Goal: Information Seeking & Learning: Learn about a topic

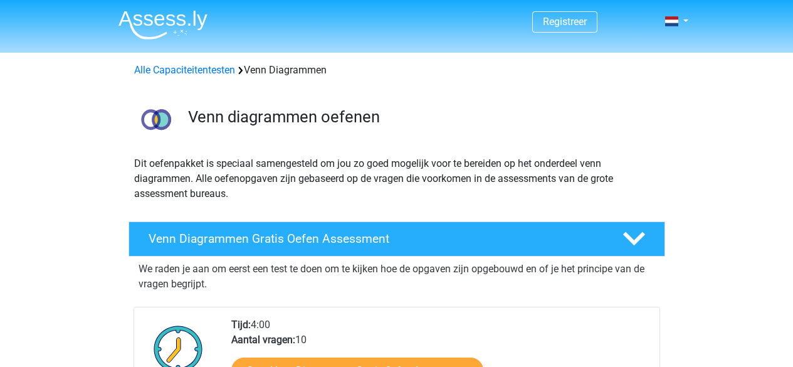
scroll to position [125, 0]
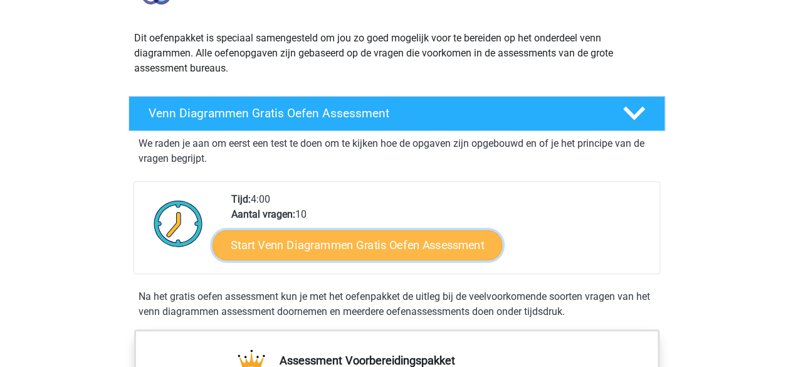
click at [337, 248] on link "Start Venn Diagrammen Gratis Oefen Assessment" at bounding box center [358, 245] width 290 height 30
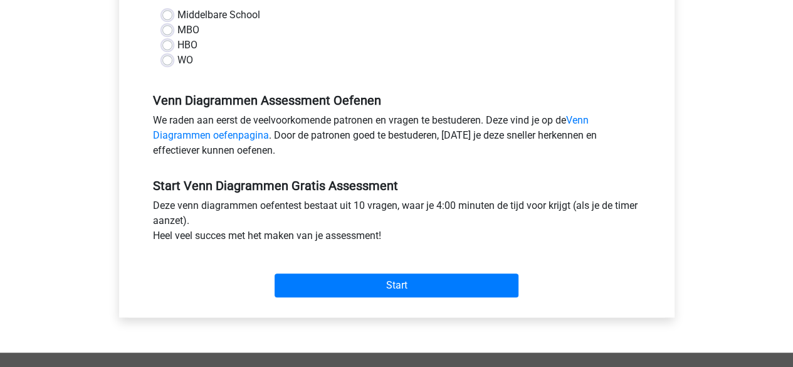
scroll to position [314, 0]
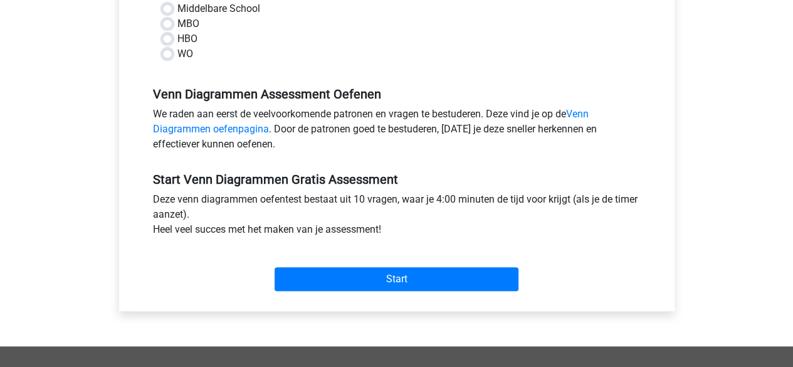
click at [385, 265] on div "Start" at bounding box center [397, 269] width 507 height 44
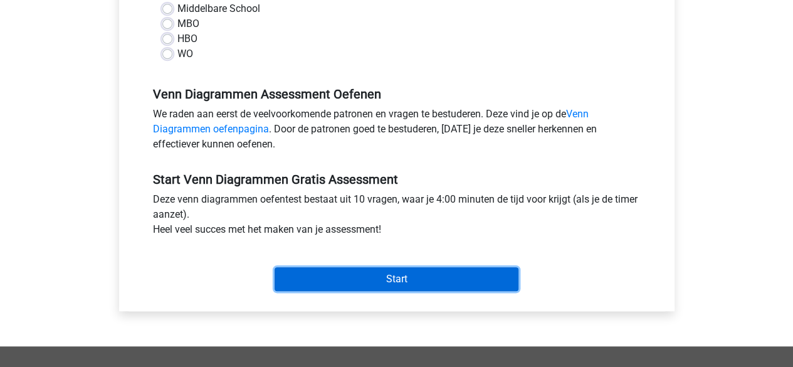
click at [384, 282] on input "Start" at bounding box center [397, 279] width 244 height 24
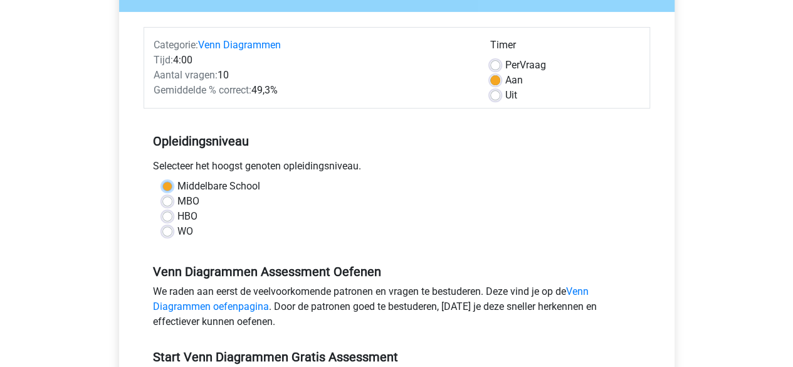
scroll to position [125, 0]
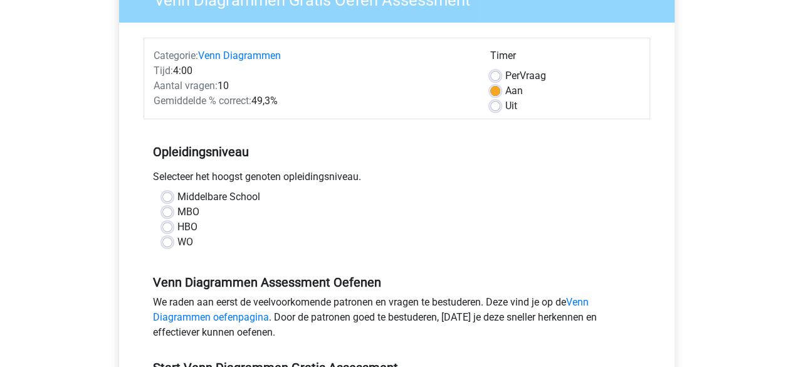
click at [205, 193] on label "Middelbare School" at bounding box center [218, 196] width 83 height 15
click at [172, 193] on input "Middelbare School" at bounding box center [167, 195] width 10 height 13
radio input "true"
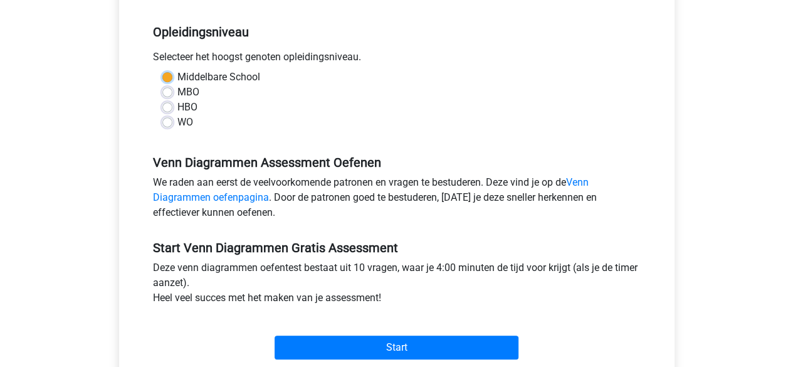
scroll to position [251, 0]
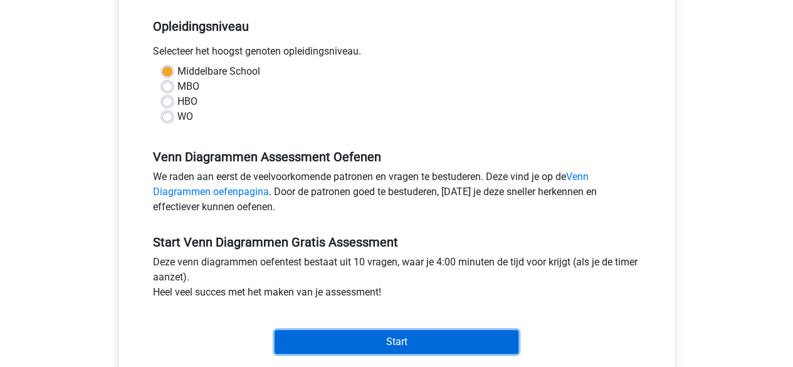
click at [412, 337] on input "Start" at bounding box center [397, 342] width 244 height 24
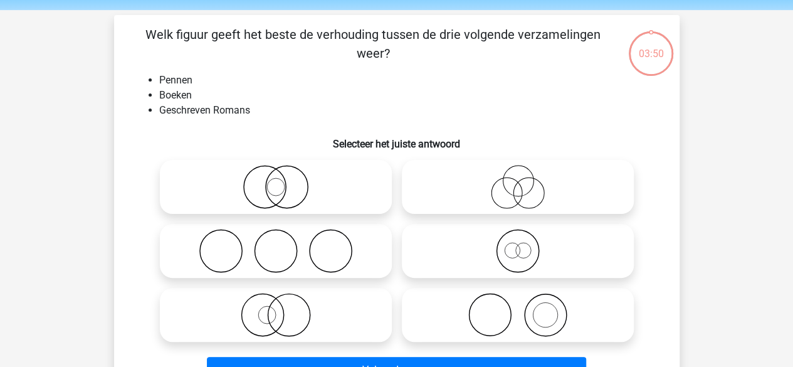
scroll to position [63, 0]
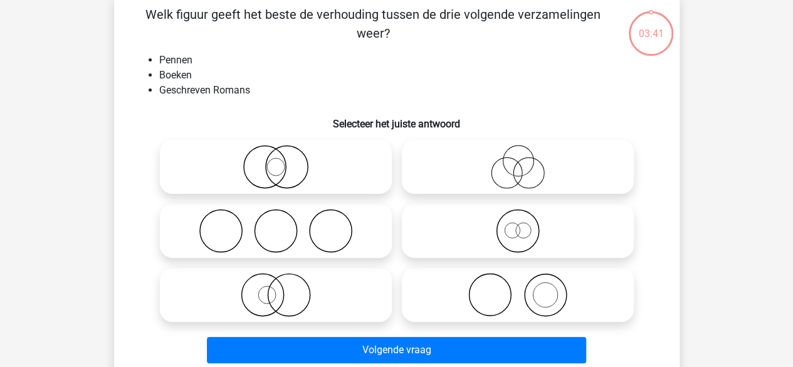
click at [533, 298] on circle at bounding box center [545, 295] width 24 height 24
click at [526, 288] on input "radio" at bounding box center [522, 284] width 8 height 8
radio input "true"
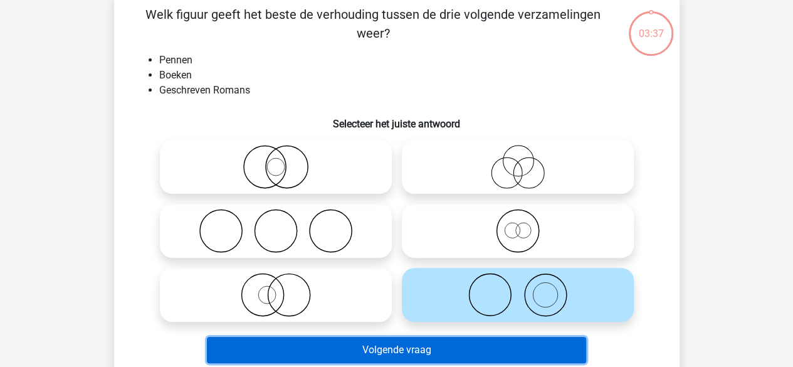
click at [405, 344] on button "Volgende vraag" at bounding box center [396, 350] width 379 height 26
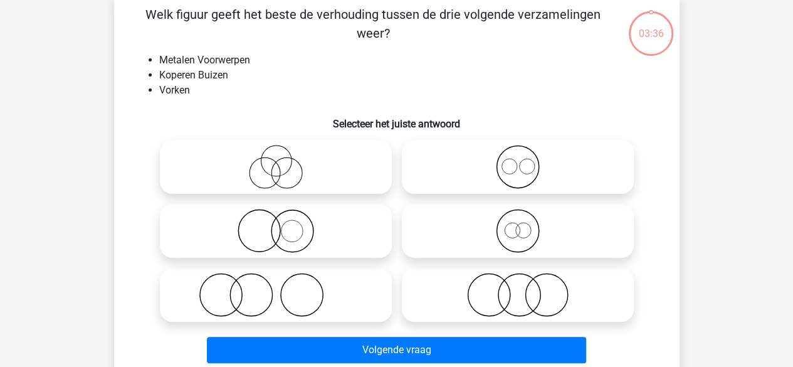
scroll to position [58, 0]
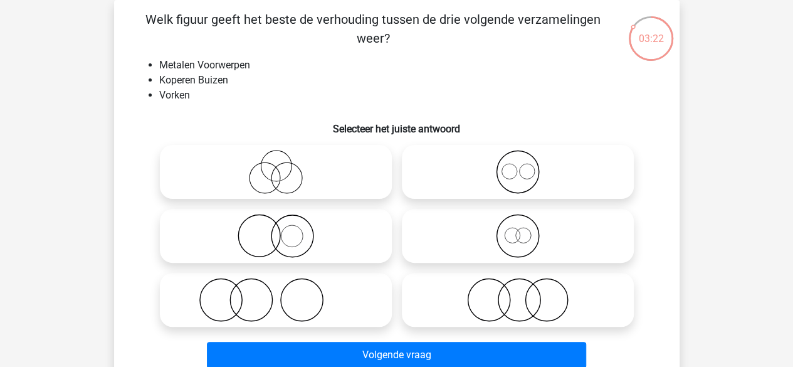
click at [307, 301] on icon at bounding box center [276, 300] width 222 height 44
click at [284, 293] on input "radio" at bounding box center [280, 289] width 8 height 8
radio input "true"
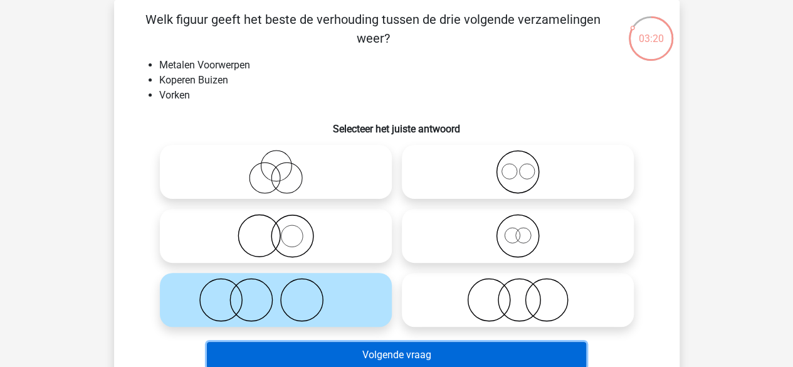
click at [454, 353] on button "Volgende vraag" at bounding box center [396, 355] width 379 height 26
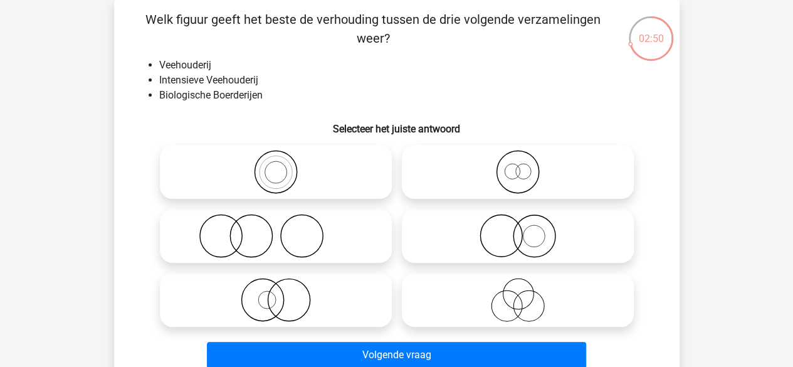
click at [270, 295] on icon at bounding box center [276, 300] width 222 height 44
click at [276, 293] on input "radio" at bounding box center [280, 289] width 8 height 8
radio input "true"
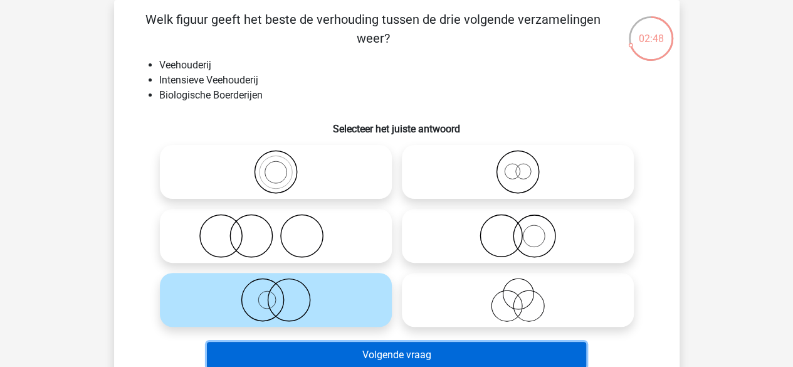
click at [395, 355] on button "Volgende vraag" at bounding box center [396, 355] width 379 height 26
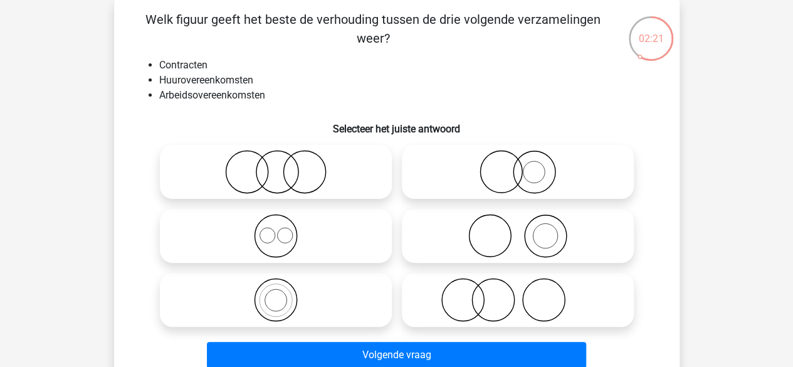
click at [308, 184] on icon at bounding box center [276, 172] width 222 height 44
click at [284, 166] on input "radio" at bounding box center [280, 161] width 8 height 8
radio input "true"
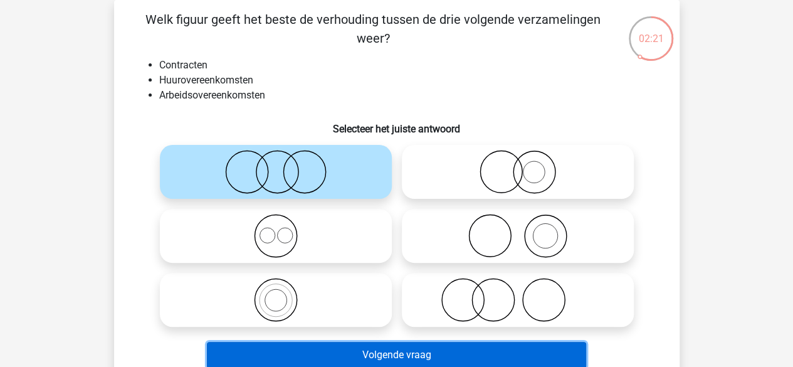
click at [460, 349] on button "Volgende vraag" at bounding box center [396, 355] width 379 height 26
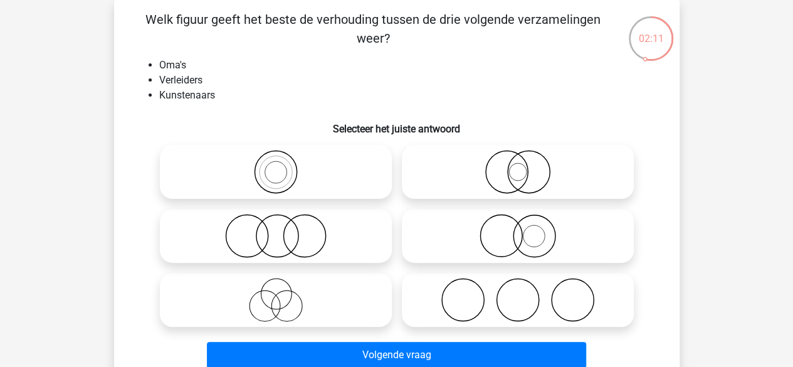
click at [294, 241] on icon at bounding box center [276, 236] width 222 height 44
click at [284, 229] on input "radio" at bounding box center [280, 225] width 8 height 8
radio input "true"
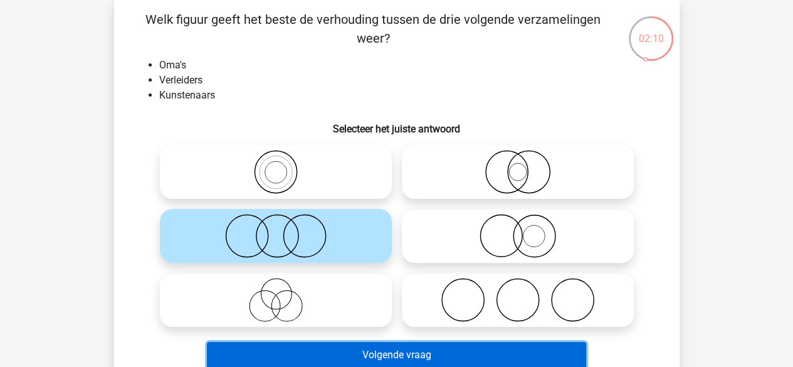
click at [446, 353] on button "Volgende vraag" at bounding box center [396, 355] width 379 height 26
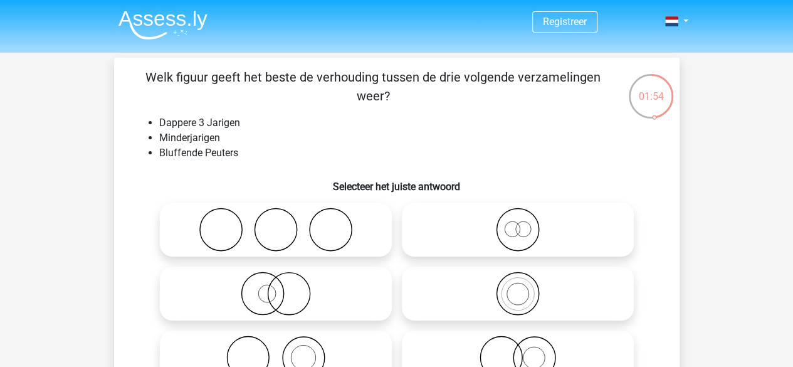
scroll to position [63, 0]
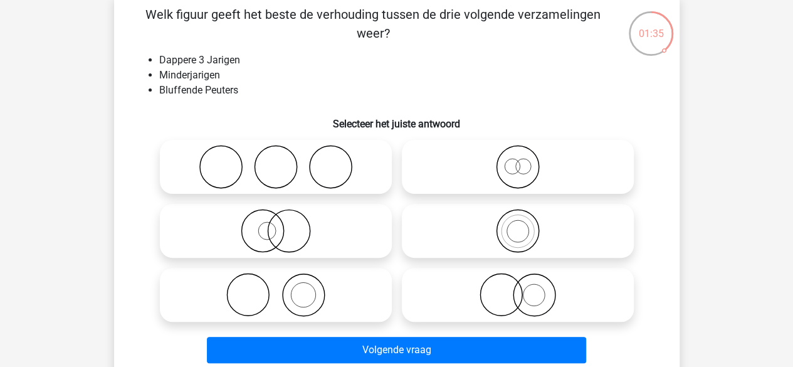
click at [553, 294] on icon at bounding box center [518, 295] width 222 height 44
click at [526, 288] on input "radio" at bounding box center [522, 284] width 8 height 8
radio input "true"
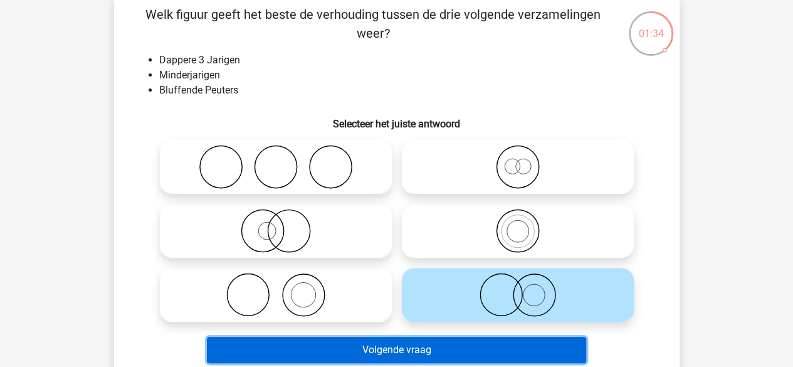
click at [503, 344] on button "Volgende vraag" at bounding box center [396, 350] width 379 height 26
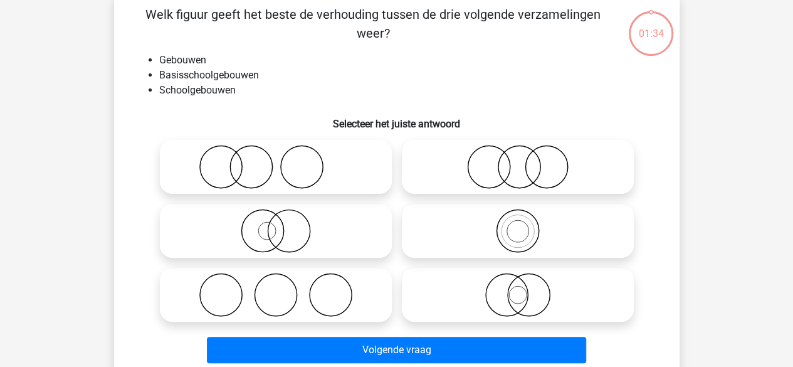
scroll to position [58, 0]
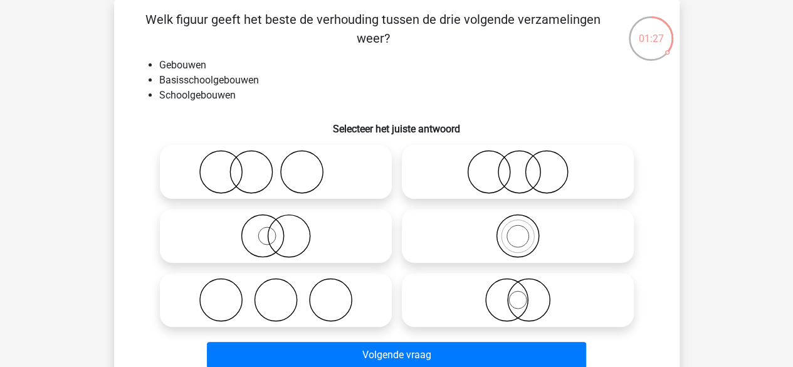
click at [472, 235] on icon at bounding box center [518, 236] width 222 height 44
click at [518, 229] on input "radio" at bounding box center [522, 225] width 8 height 8
radio input "true"
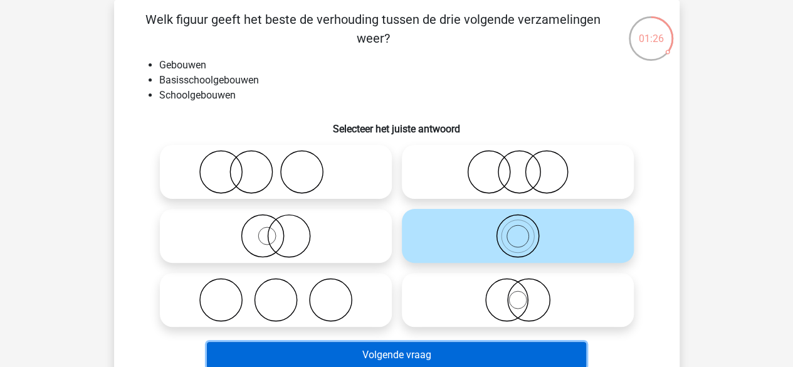
click at [459, 348] on button "Volgende vraag" at bounding box center [396, 355] width 379 height 26
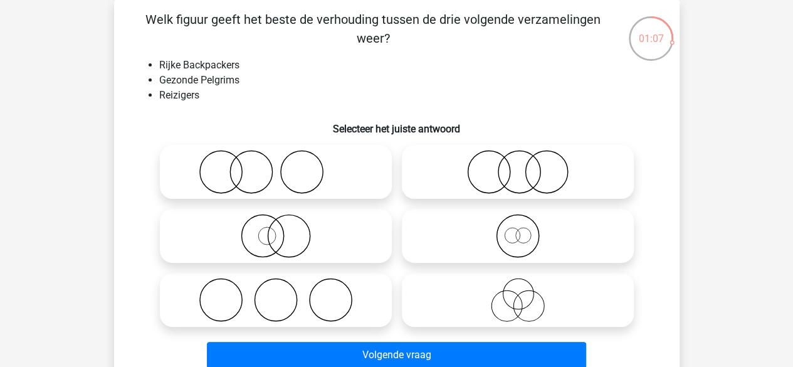
click at [300, 238] on icon at bounding box center [276, 236] width 222 height 44
click at [284, 229] on input "radio" at bounding box center [280, 225] width 8 height 8
radio input "true"
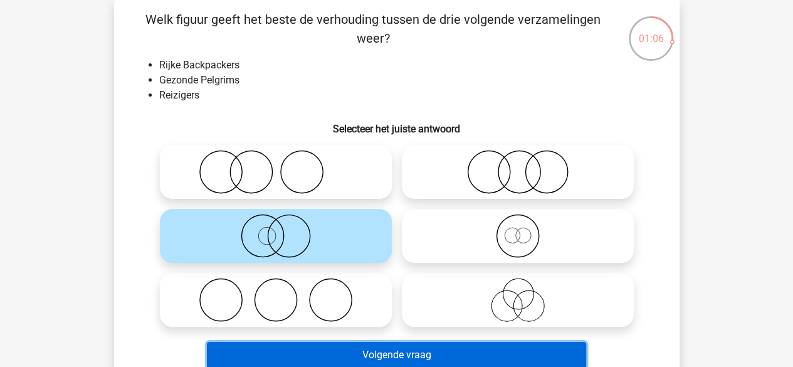
click at [503, 353] on button "Volgende vraag" at bounding box center [396, 355] width 379 height 26
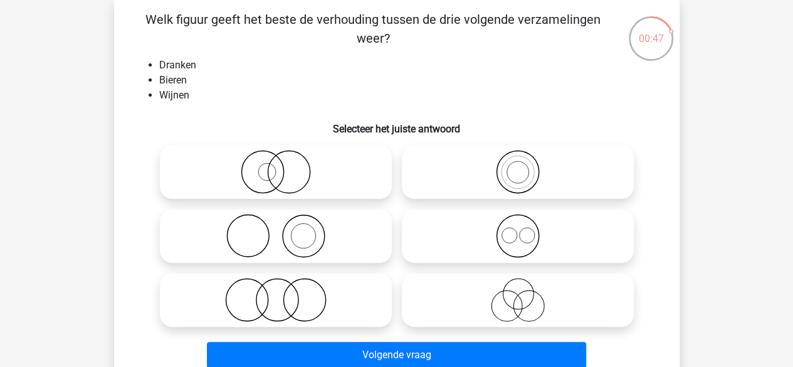
click at [251, 302] on icon at bounding box center [276, 300] width 222 height 44
click at [276, 293] on input "radio" at bounding box center [280, 289] width 8 height 8
radio input "true"
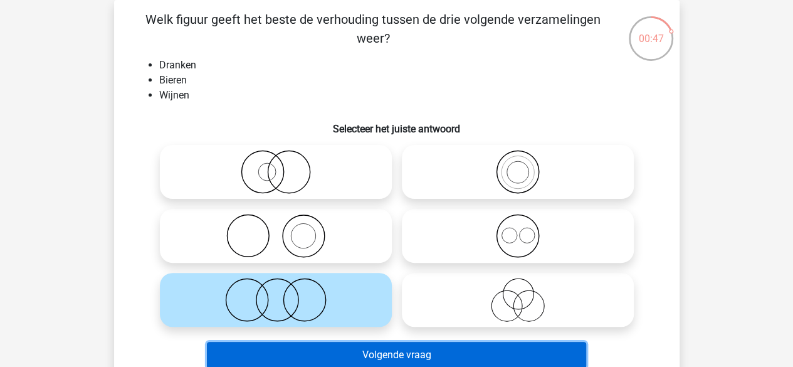
click at [382, 356] on button "Volgende vraag" at bounding box center [396, 355] width 379 height 26
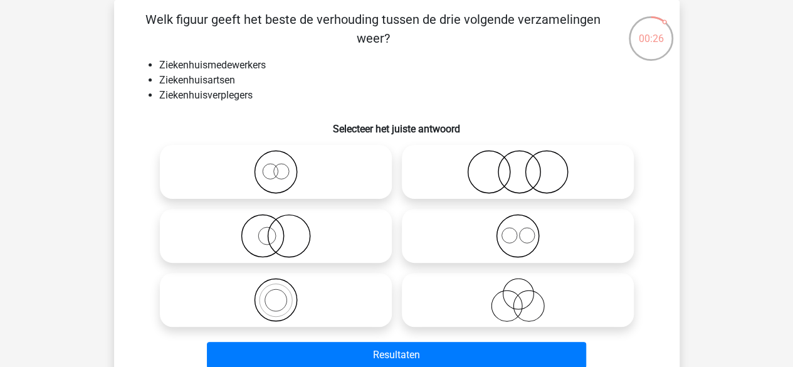
click at [520, 231] on circle at bounding box center [526, 235] width 15 height 15
click at [520, 229] on input "radio" at bounding box center [522, 225] width 8 height 8
radio input "true"
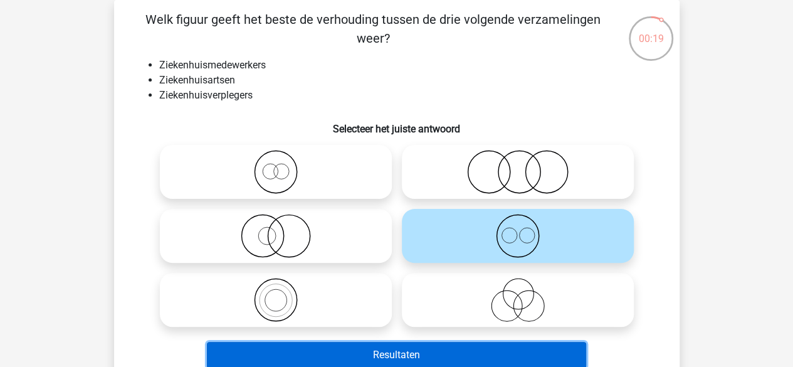
click at [354, 348] on button "Resultaten" at bounding box center [396, 355] width 379 height 26
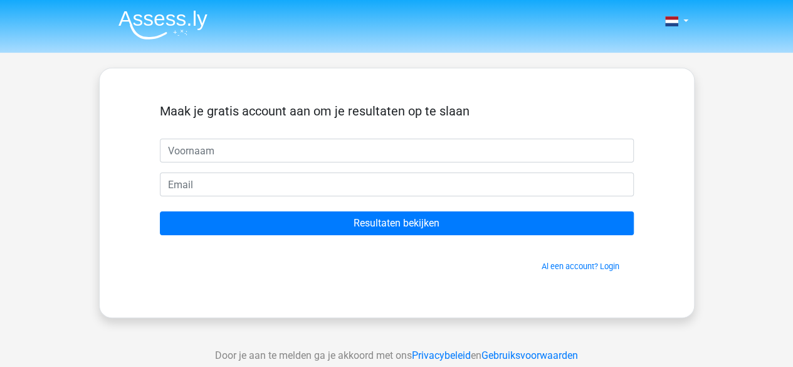
click at [412, 148] on input "text" at bounding box center [397, 151] width 474 height 24
type input "n"
type input "naomi"
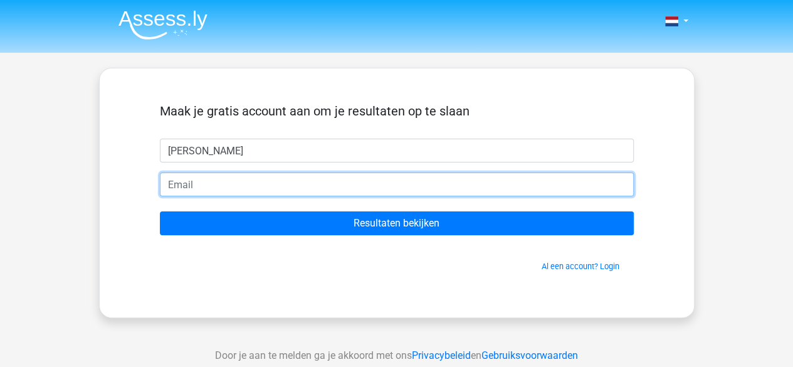
click at [386, 179] on input "email" at bounding box center [397, 184] width 474 height 24
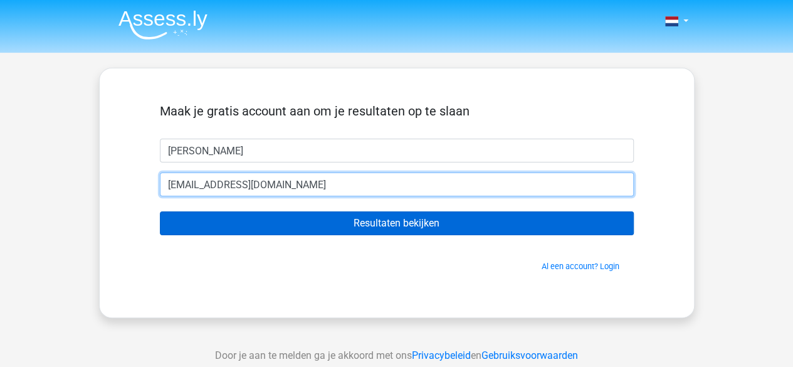
type input "naomiwijman2003@gmail.com"
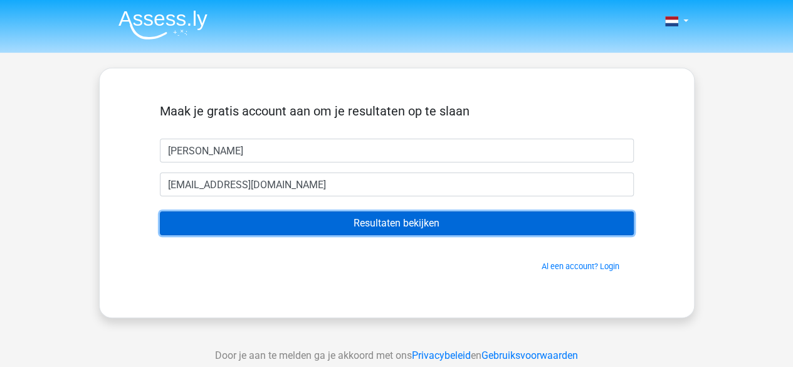
click at [377, 214] on input "Resultaten bekijken" at bounding box center [397, 223] width 474 height 24
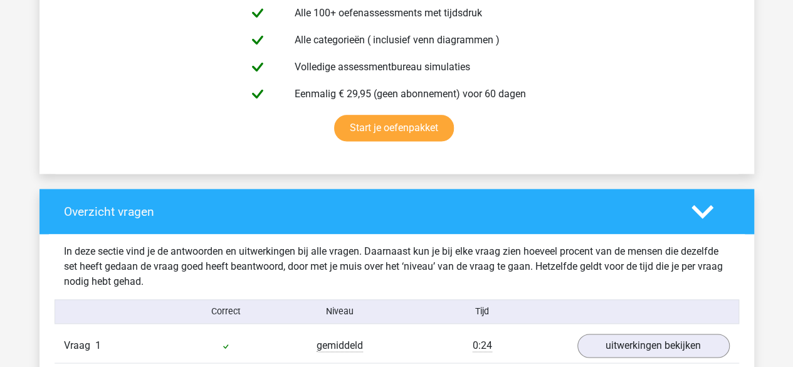
scroll to position [941, 0]
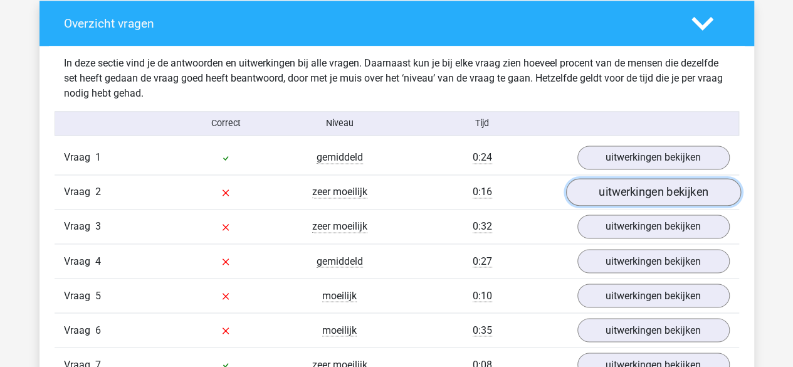
click at [667, 191] on link "uitwerkingen bekijken" at bounding box center [653, 193] width 175 height 28
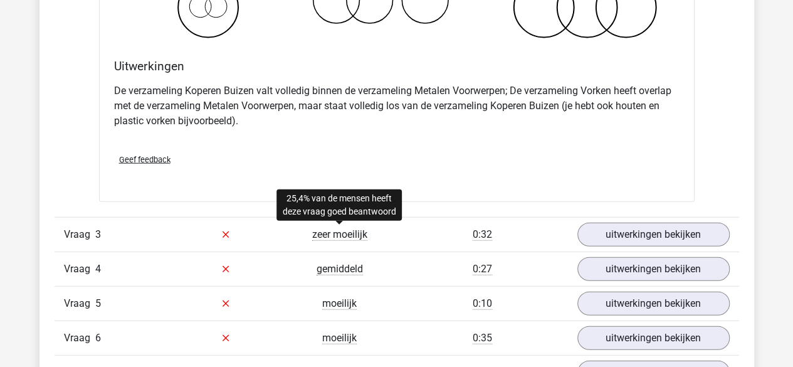
scroll to position [1505, 0]
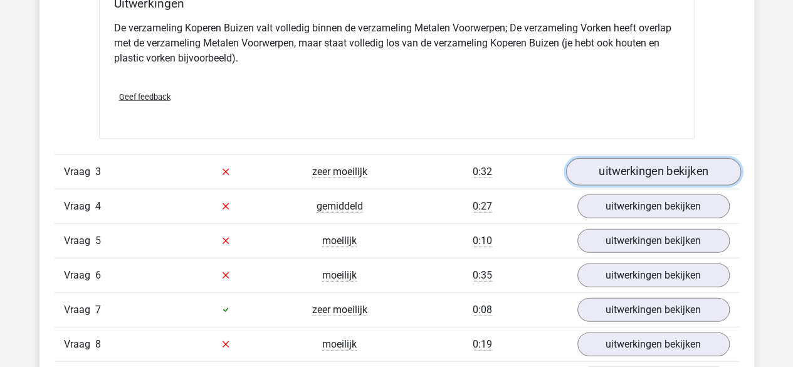
click at [717, 178] on link "uitwerkingen bekijken" at bounding box center [653, 172] width 175 height 28
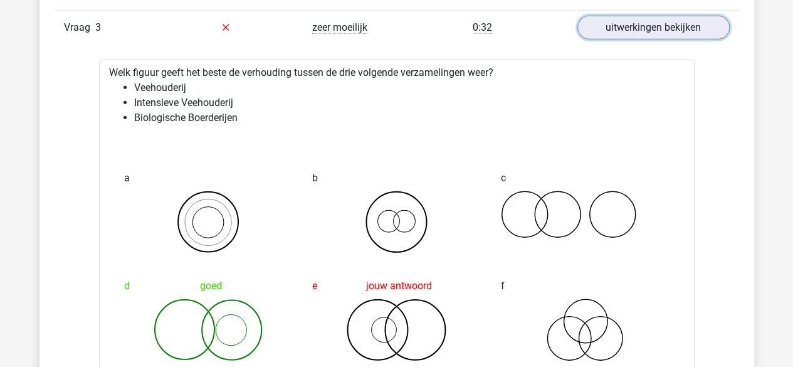
scroll to position [1630, 0]
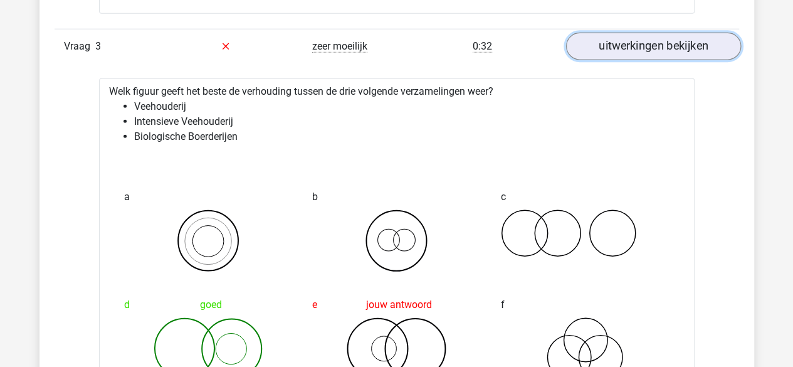
click at [691, 52] on link "uitwerkingen bekijken" at bounding box center [653, 47] width 175 height 28
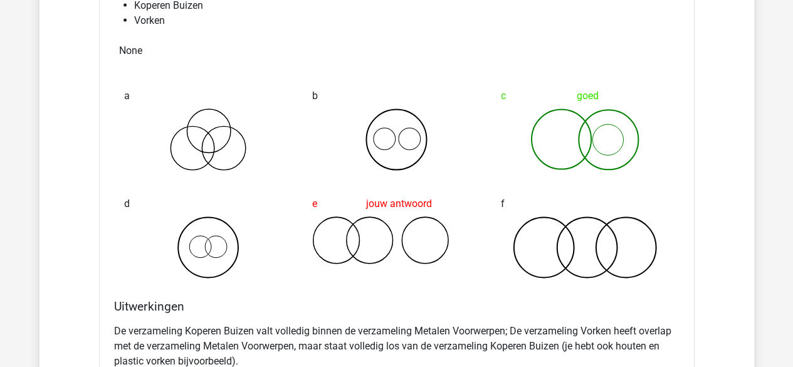
scroll to position [1003, 0]
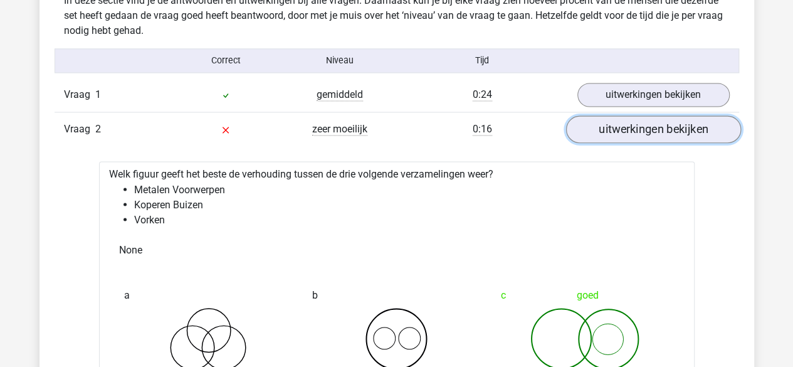
click at [681, 130] on link "uitwerkingen bekijken" at bounding box center [653, 130] width 175 height 28
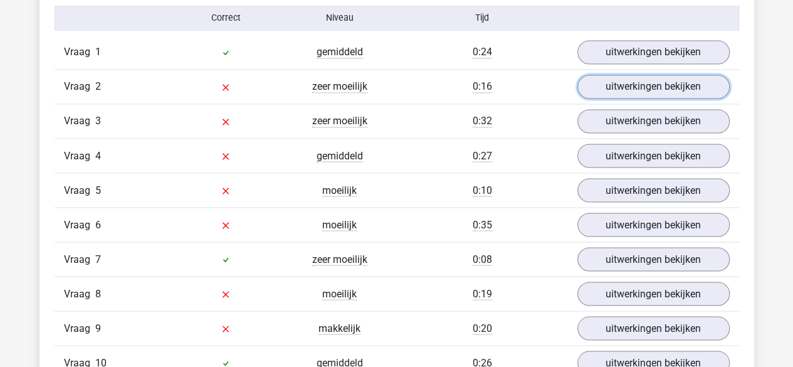
scroll to position [1066, 0]
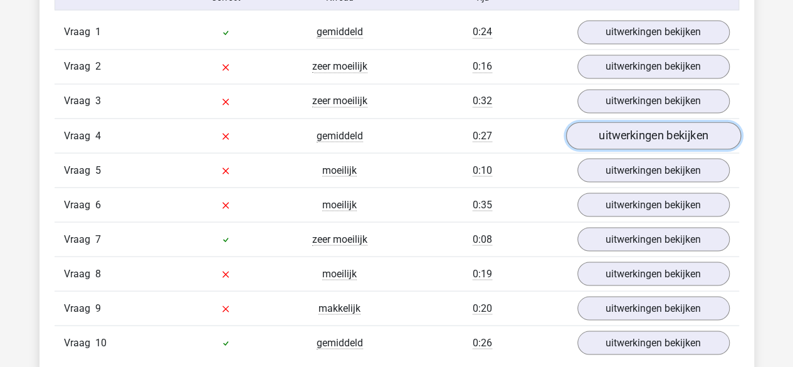
click at [717, 129] on link "uitwerkingen bekijken" at bounding box center [653, 136] width 175 height 28
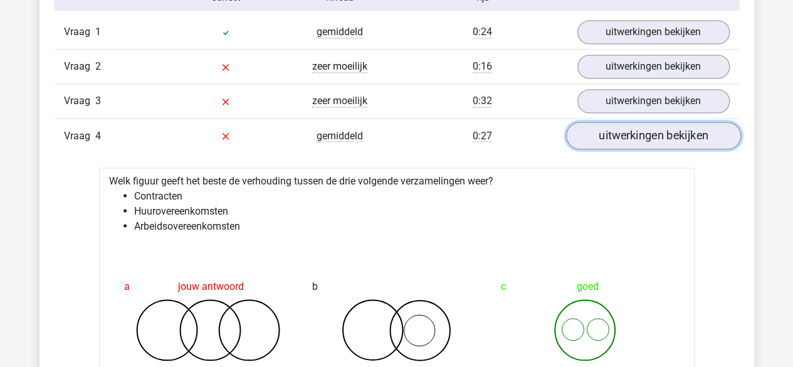
click at [672, 137] on link "uitwerkingen bekijken" at bounding box center [653, 136] width 175 height 28
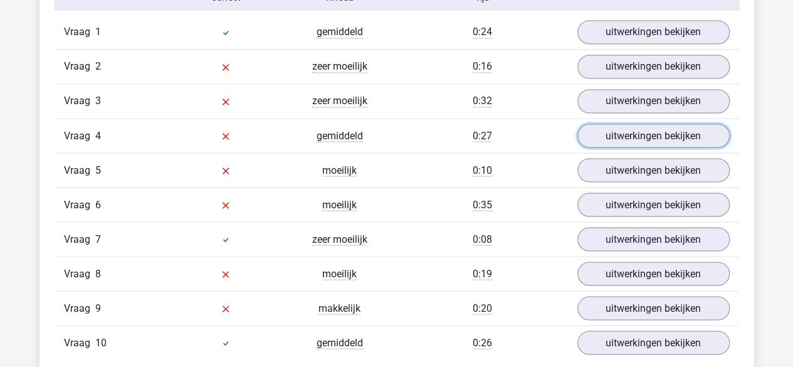
scroll to position [1129, 0]
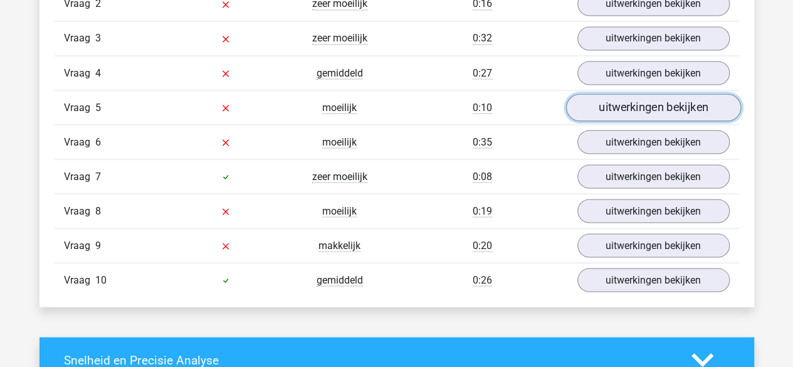
click at [596, 108] on link "uitwerkingen bekijken" at bounding box center [653, 108] width 175 height 28
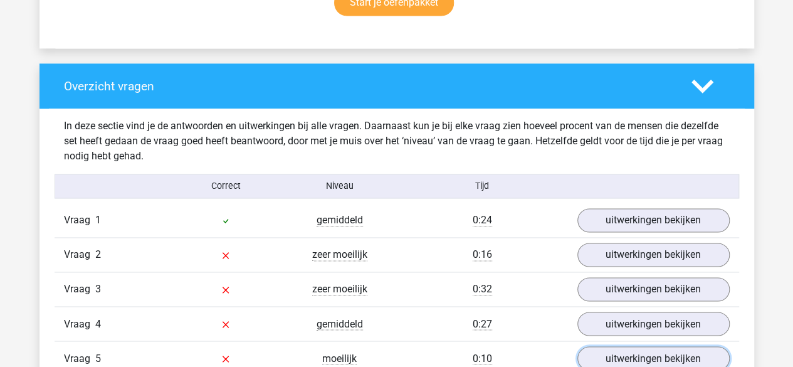
scroll to position [1066, 0]
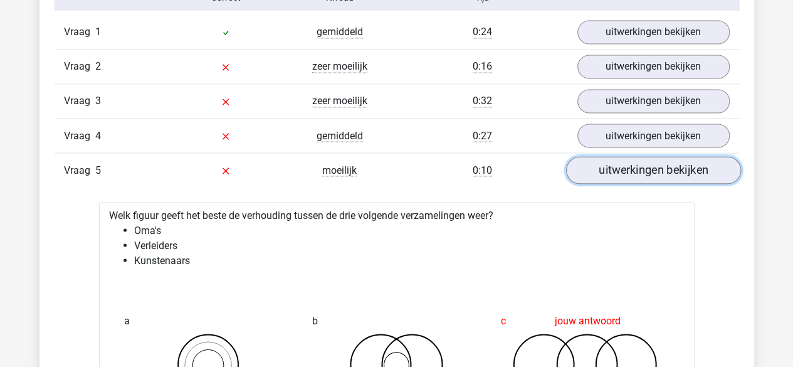
click at [598, 162] on link "uitwerkingen bekijken" at bounding box center [653, 171] width 175 height 28
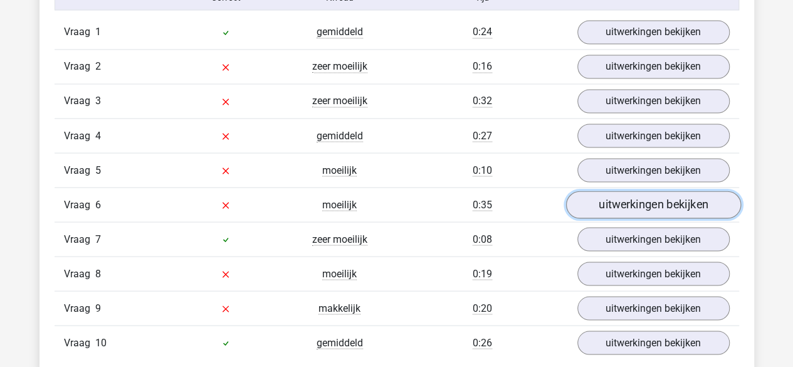
click at [619, 198] on link "uitwerkingen bekijken" at bounding box center [653, 205] width 175 height 28
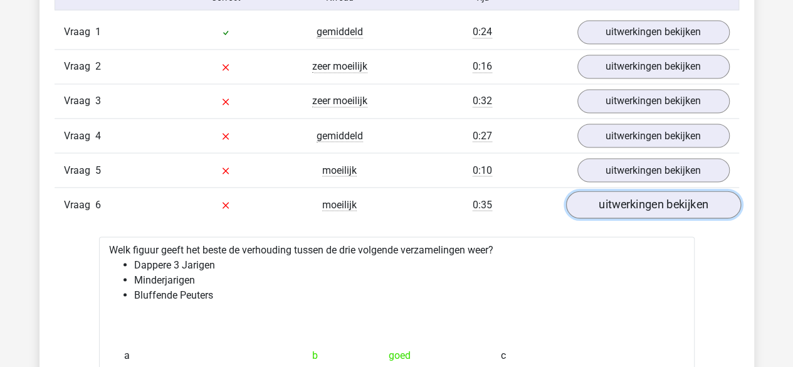
click at [619, 195] on link "uitwerkingen bekijken" at bounding box center [653, 205] width 175 height 28
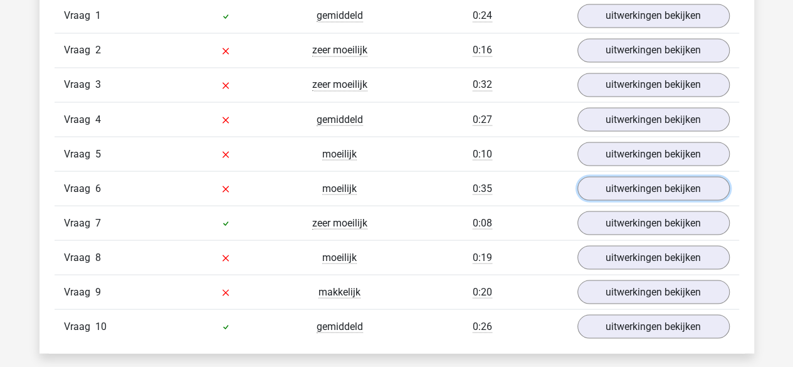
scroll to position [1129, 0]
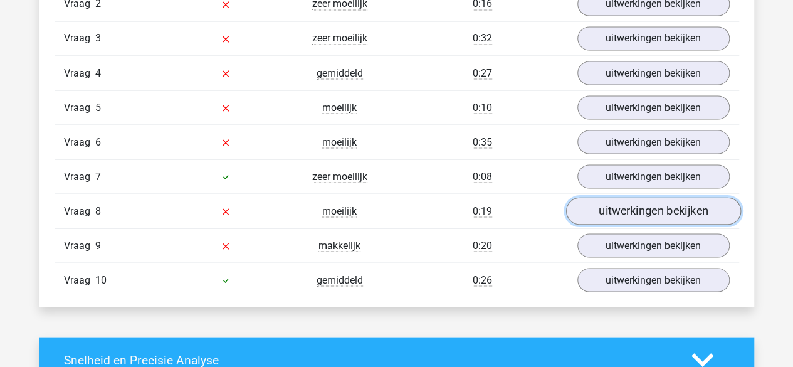
click at [635, 208] on link "uitwerkingen bekijken" at bounding box center [653, 212] width 175 height 28
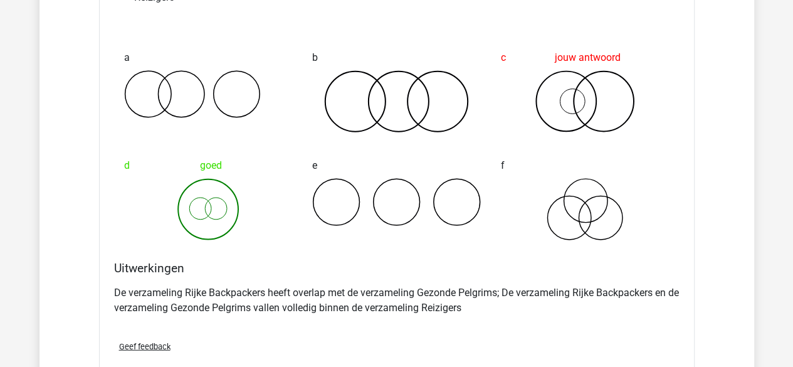
scroll to position [1317, 0]
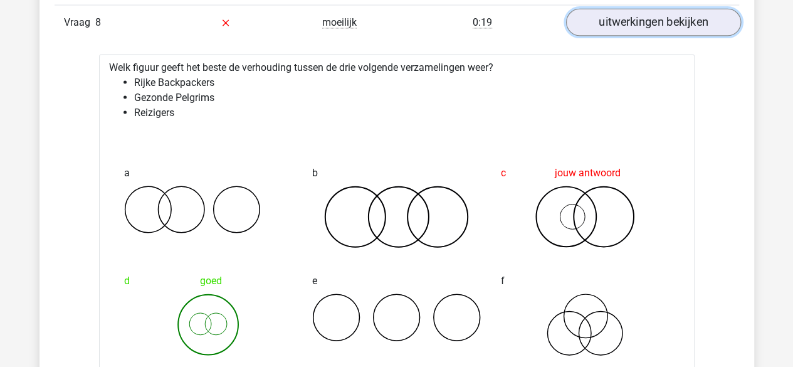
click at [617, 26] on link "uitwerkingen bekijken" at bounding box center [653, 23] width 175 height 28
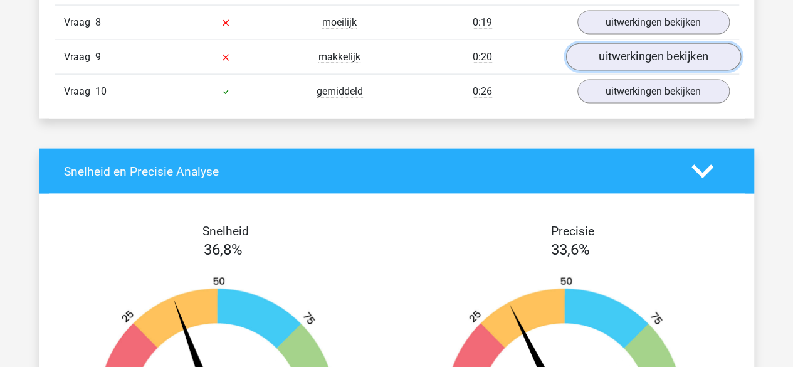
click at [621, 48] on link "uitwerkingen bekijken" at bounding box center [653, 58] width 175 height 28
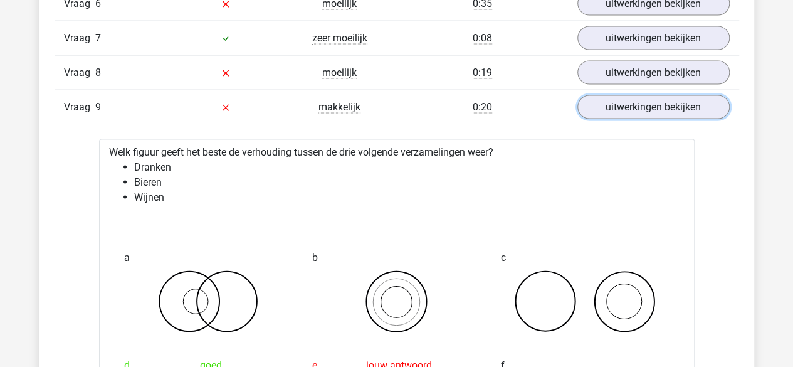
scroll to position [1191, 0]
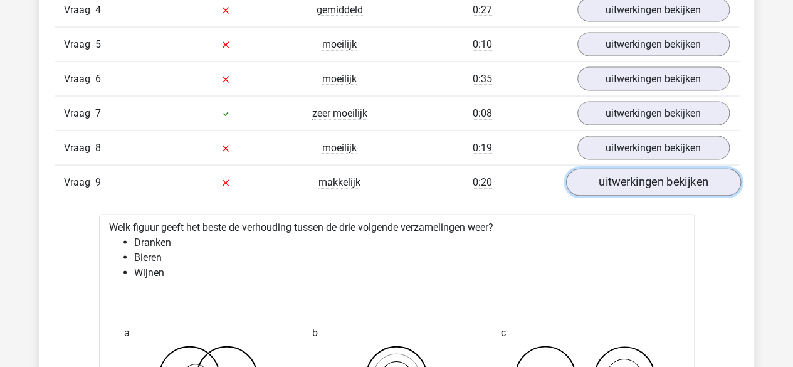
click at [606, 174] on link "uitwerkingen bekijken" at bounding box center [653, 183] width 175 height 28
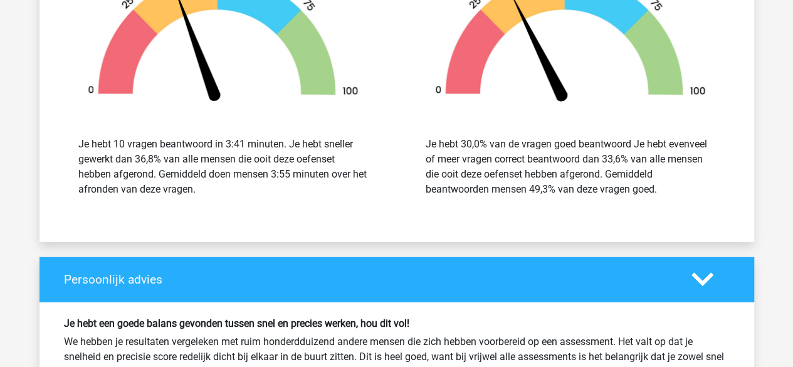
scroll to position [1505, 0]
